Goal: Navigation & Orientation: Find specific page/section

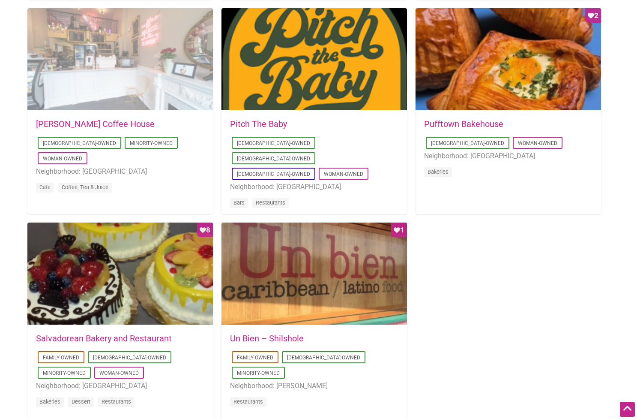
scroll to position [664, 0]
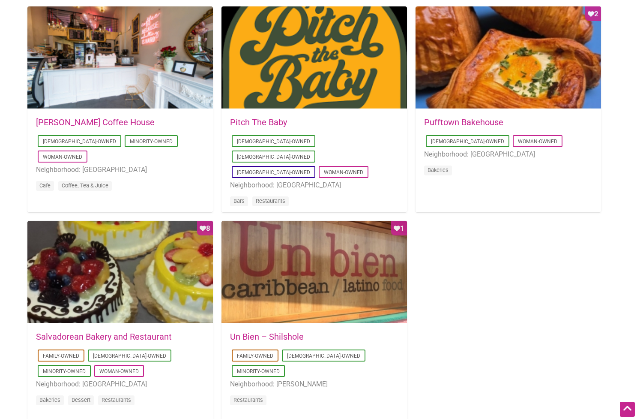
click at [499, 117] on link "Pufftown Bakehouse" at bounding box center [463, 122] width 79 height 10
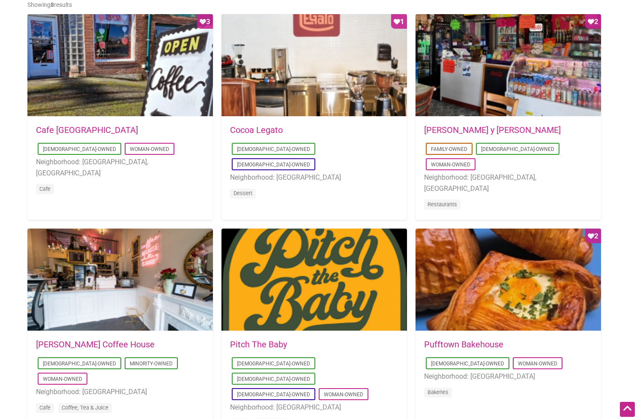
scroll to position [444, 0]
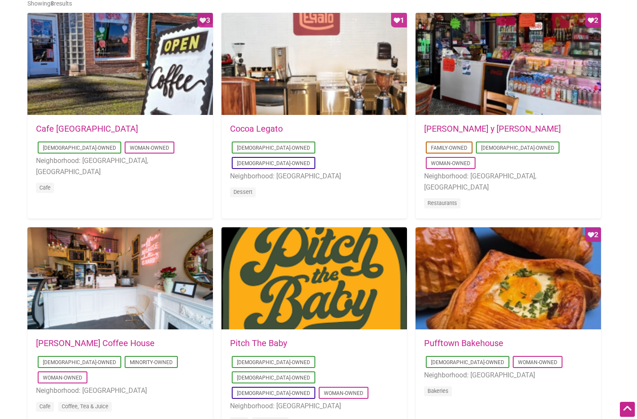
click at [87, 338] on link "[PERSON_NAME] Coffee House" at bounding box center [95, 343] width 119 height 10
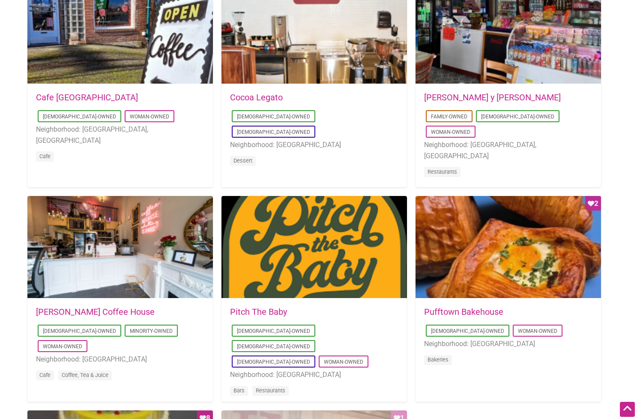
scroll to position [470, 0]
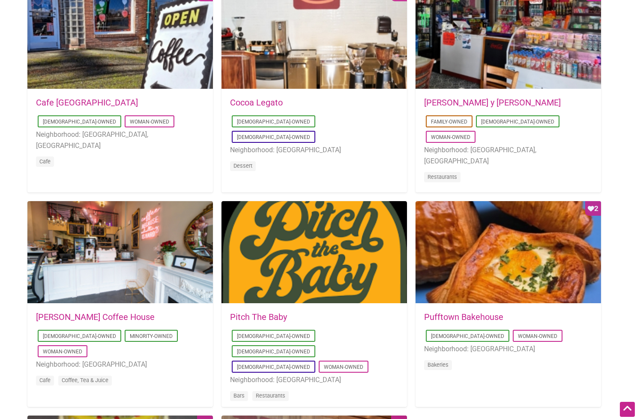
click at [58, 316] on link "[PERSON_NAME] Coffee House" at bounding box center [95, 316] width 119 height 10
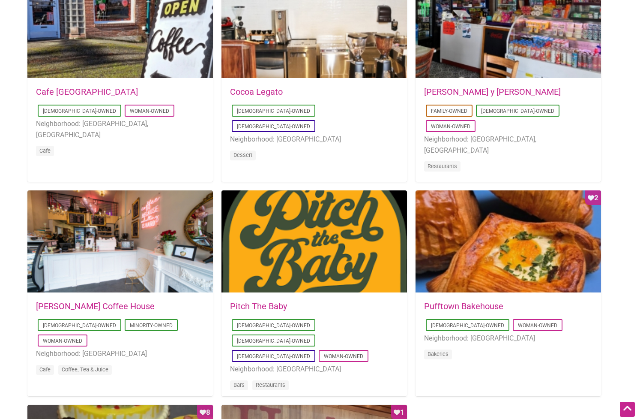
scroll to position [473, 0]
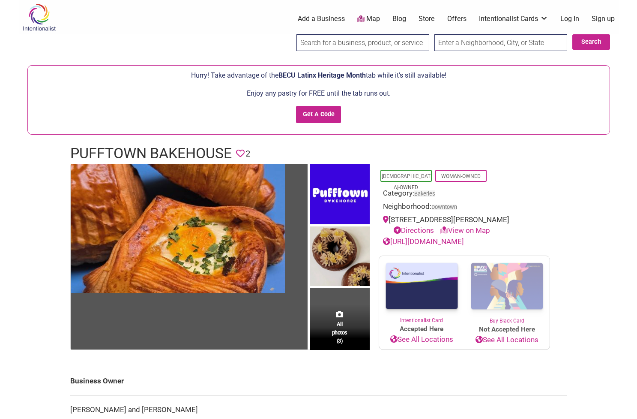
scroll to position [10, 0]
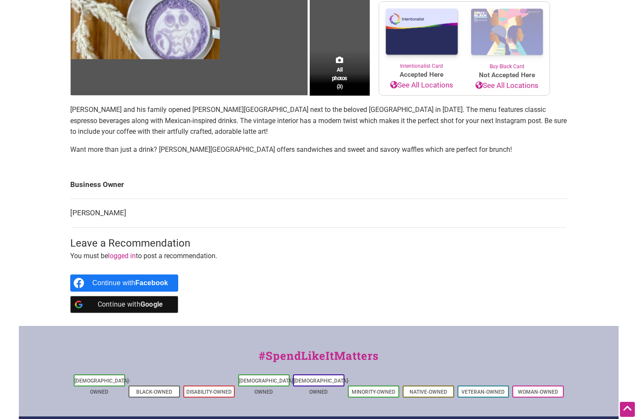
scroll to position [272, 0]
